Goal: Navigation & Orientation: Find specific page/section

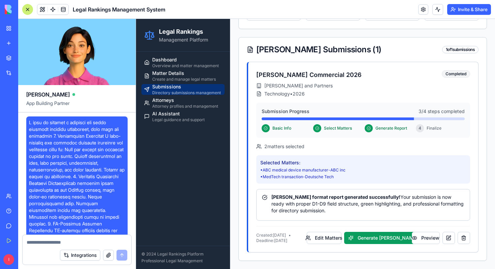
scroll to position [5093, 0]
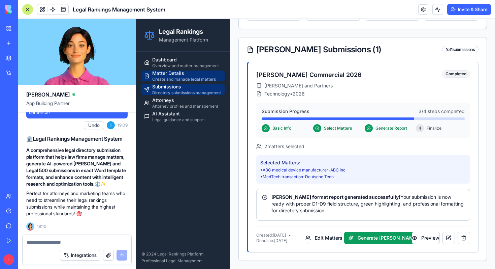
click at [182, 74] on div "Matter Details" at bounding box center [187, 73] width 70 height 7
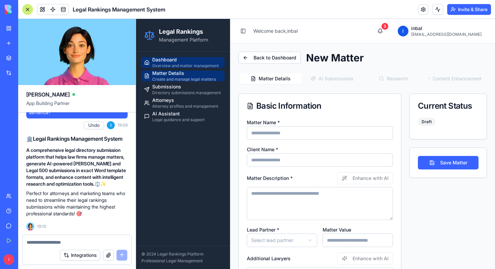
click at [185, 67] on div "Overview and matter management" at bounding box center [187, 65] width 70 height 5
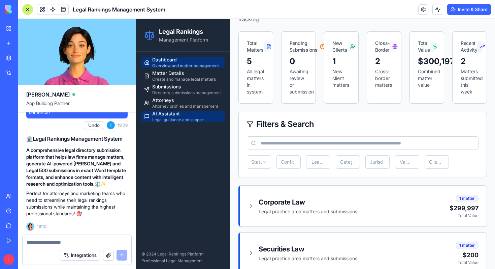
scroll to position [50, 0]
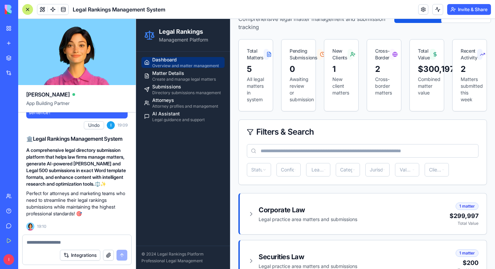
click at [191, 70] on ul "Dashboard Overview and matter management Matter Details Create and manage legal…" at bounding box center [183, 90] width 83 height 66
click at [190, 73] on div "Matter Details" at bounding box center [187, 73] width 70 height 7
